Goal: Task Accomplishment & Management: Manage account settings

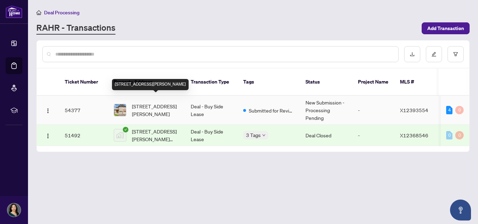
click at [165, 103] on span "[STREET_ADDRESS][PERSON_NAME]" at bounding box center [156, 110] width 48 height 15
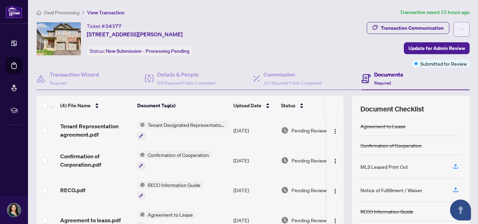
click at [459, 32] on span "button" at bounding box center [461, 29] width 5 height 11
click at [457, 78] on div "Documents Required" at bounding box center [416, 79] width 109 height 23
click at [379, 74] on h4 "Documents" at bounding box center [388, 74] width 29 height 8
click at [382, 29] on div "Transaction Communication" at bounding box center [412, 27] width 63 height 11
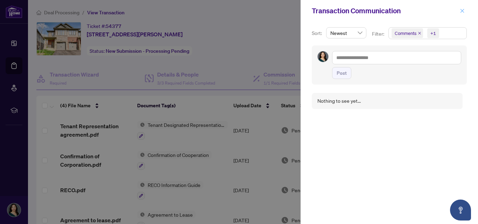
click at [462, 11] on icon "close" at bounding box center [463, 11] width 4 height 4
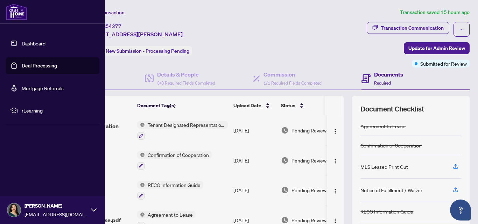
click at [32, 43] on link "Dashboard" at bounding box center [34, 43] width 24 height 6
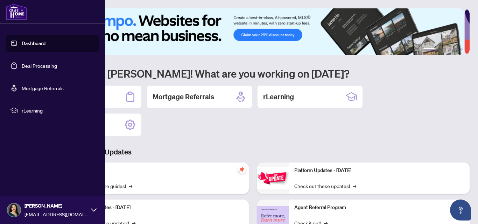
click at [31, 65] on link "Deal Processing" at bounding box center [39, 66] width 35 height 6
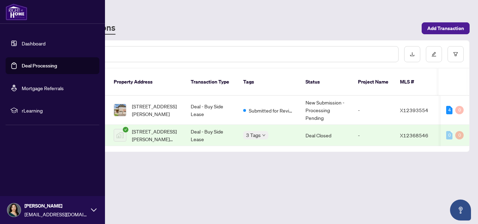
click at [37, 43] on link "Dashboard" at bounding box center [34, 43] width 24 height 6
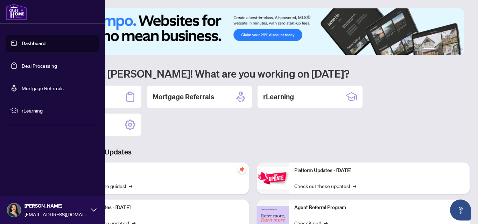
click at [40, 64] on link "Deal Processing" at bounding box center [39, 66] width 35 height 6
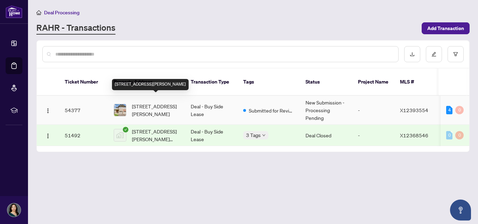
click at [150, 108] on span "[STREET_ADDRESS][PERSON_NAME]" at bounding box center [156, 110] width 48 height 15
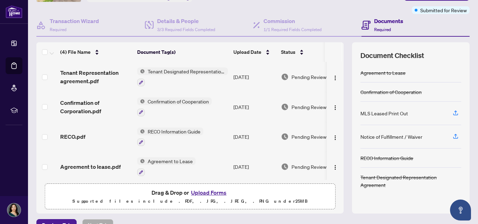
scroll to position [69, 0]
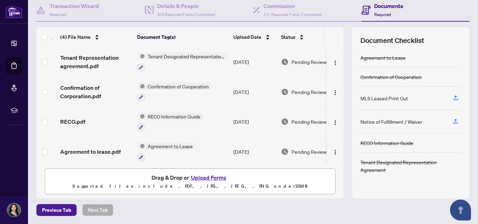
click at [342, 30] on th at bounding box center [343, 37] width 2 height 20
click at [209, 177] on button "Upload Forms" at bounding box center [209, 177] width 40 height 9
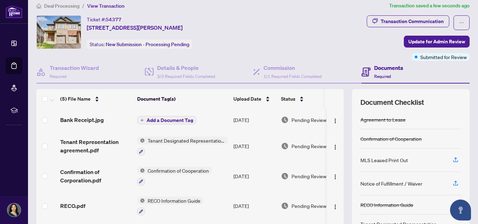
scroll to position [0, 0]
